Goal: Contribute content: Add original content to the website for others to see

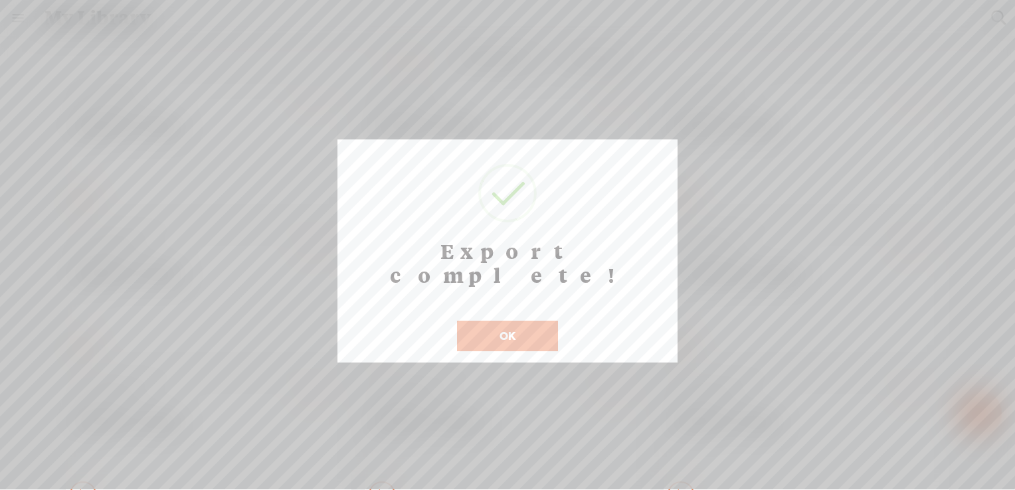
click at [536, 321] on button "OK" at bounding box center [507, 336] width 101 height 31
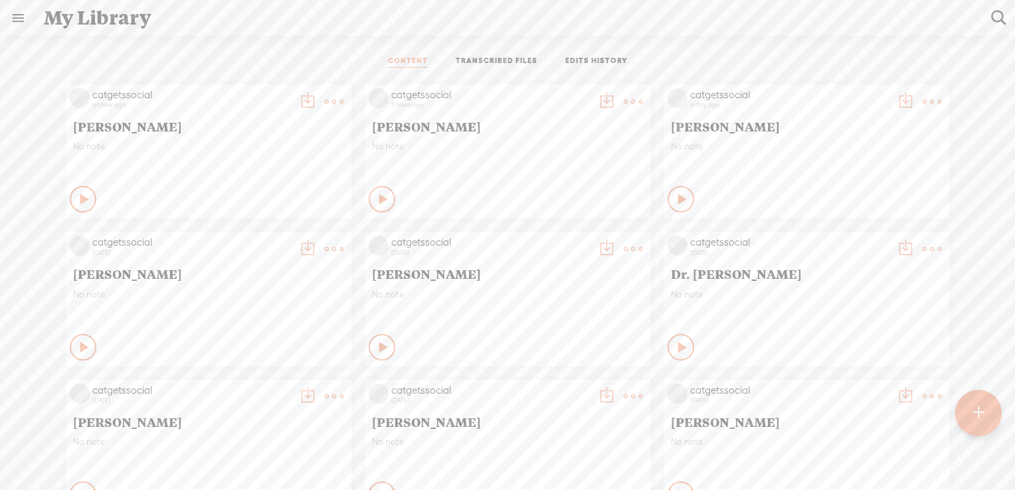
click at [984, 408] on t at bounding box center [977, 412] width 11 height 29
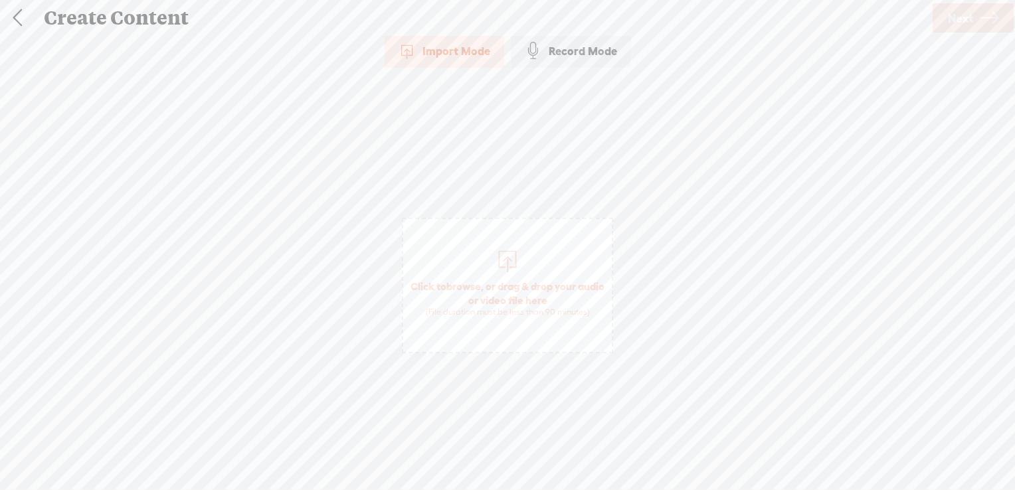
click at [471, 281] on span "browse" at bounding box center [463, 286] width 35 height 12
click at [972, 17] on span "Next" at bounding box center [960, 18] width 25 height 34
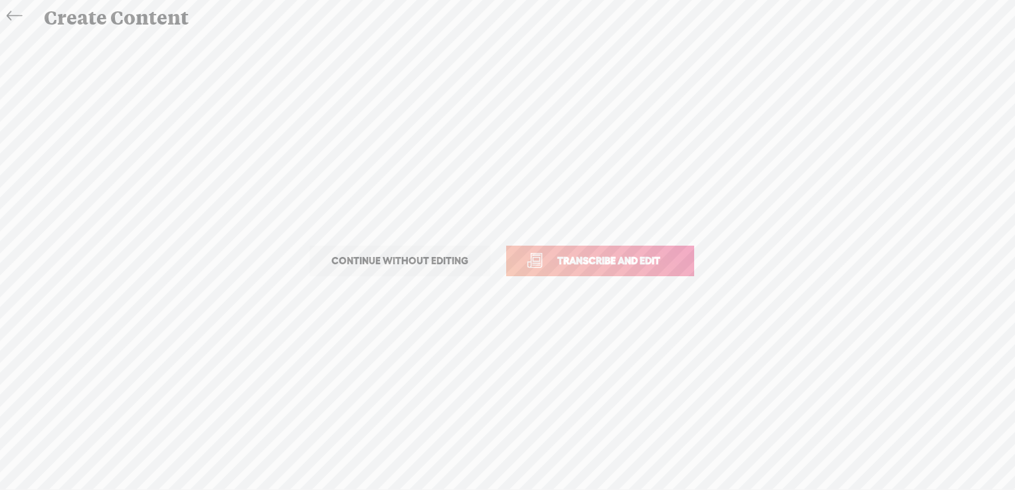
click at [592, 260] on span "Transcribe and edit" at bounding box center [608, 260] width 131 height 15
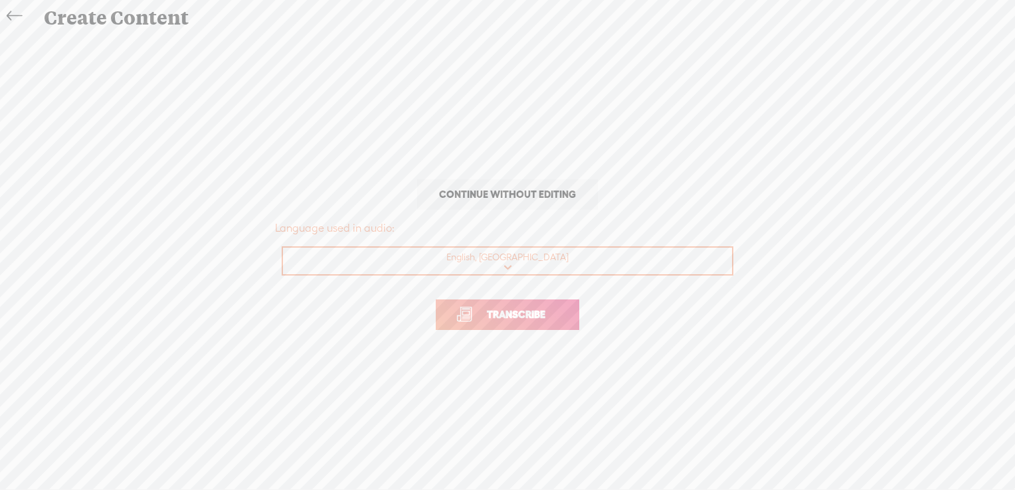
click at [502, 312] on span "Transcribe" at bounding box center [516, 314] width 86 height 15
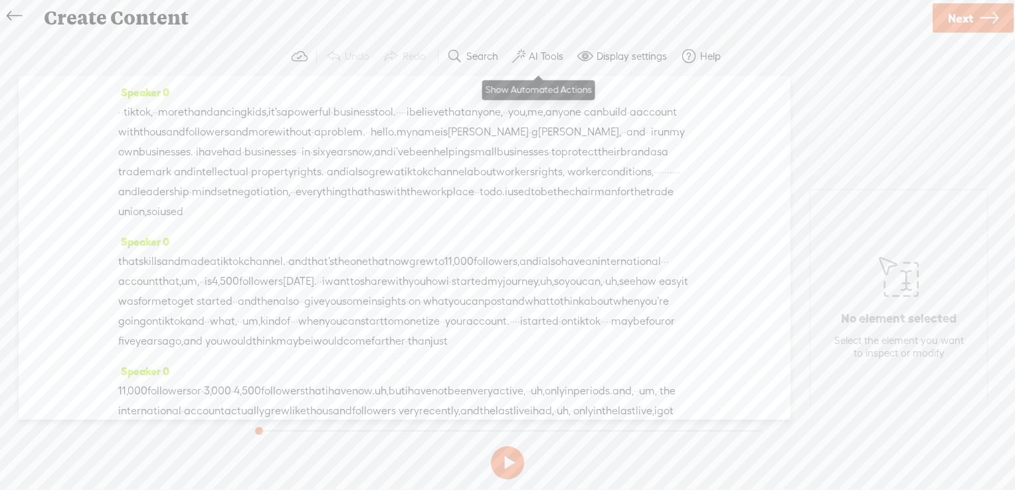
click at [550, 58] on label "AI Tools" at bounding box center [546, 56] width 35 height 13
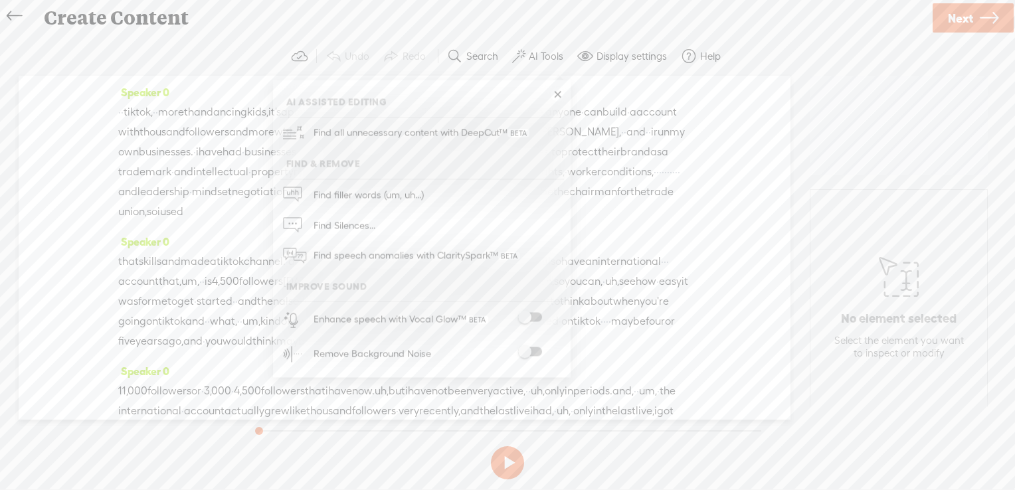
click at [543, 319] on label at bounding box center [530, 317] width 58 height 9
click at [537, 351] on span at bounding box center [530, 351] width 24 height 9
click at [974, 11] on link "Next" at bounding box center [972, 17] width 81 height 29
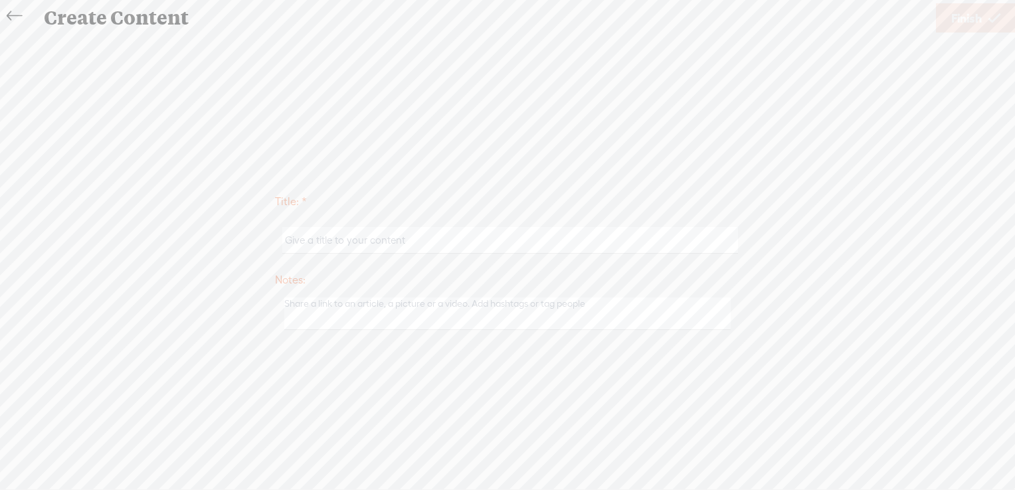
click at [448, 245] on input "text" at bounding box center [509, 240] width 455 height 26
type input "[PERSON_NAME]"
click at [948, 17] on link "Finish" at bounding box center [976, 17] width 80 height 29
